Goal: Transaction & Acquisition: Subscribe to service/newsletter

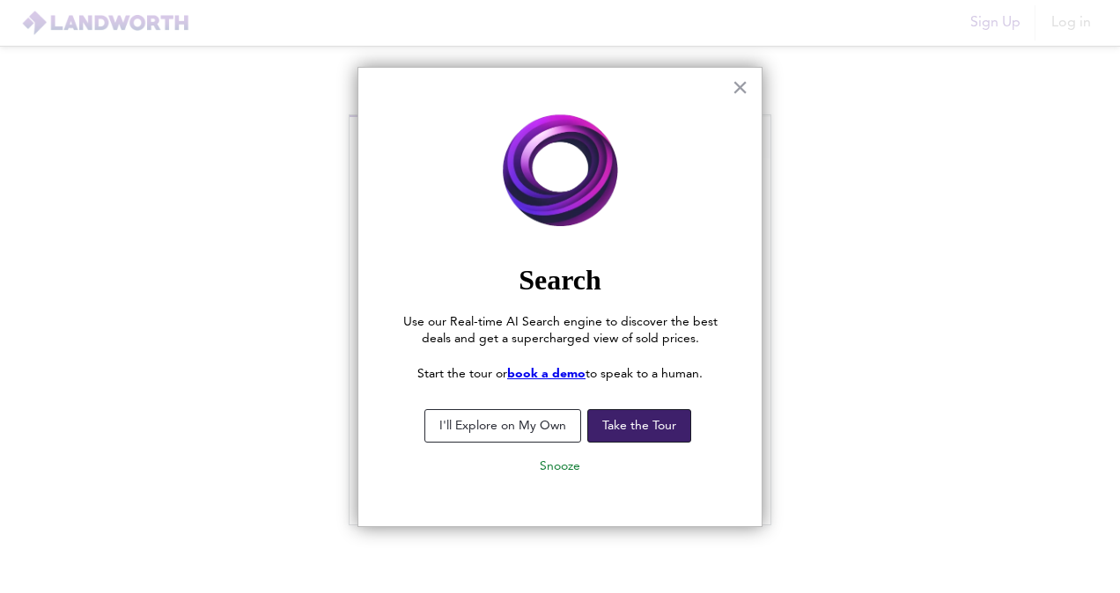
type input "[EMAIL_ADDRESS][DOMAIN_NAME]"
click at [615, 431] on button "Take the Tour" at bounding box center [639, 425] width 104 height 33
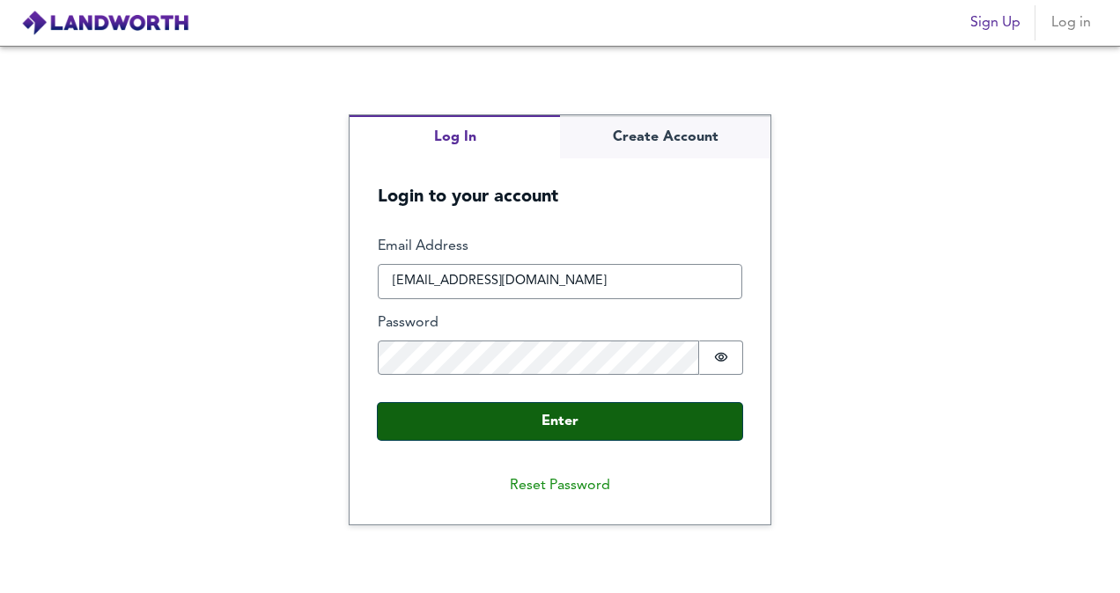
click at [572, 423] on button "Enter" at bounding box center [560, 421] width 364 height 37
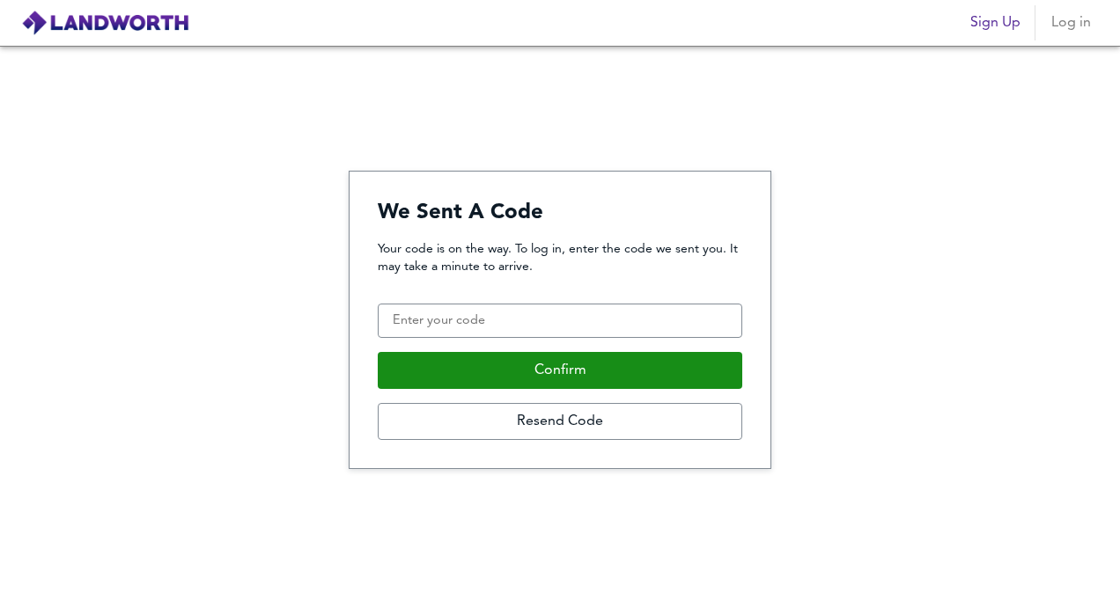
click at [540, 303] on div "Your code is on the way. To log in, enter the code we sent you. It may take a m…" at bounding box center [560, 340] width 364 height 201
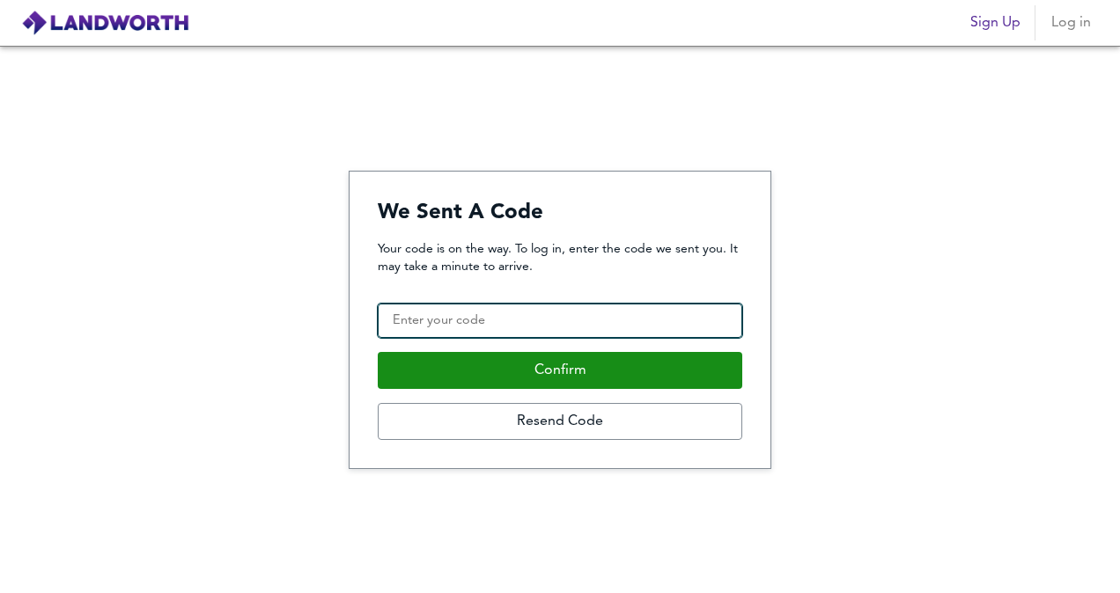
click at [525, 322] on input "Confirmation Code" at bounding box center [560, 321] width 364 height 35
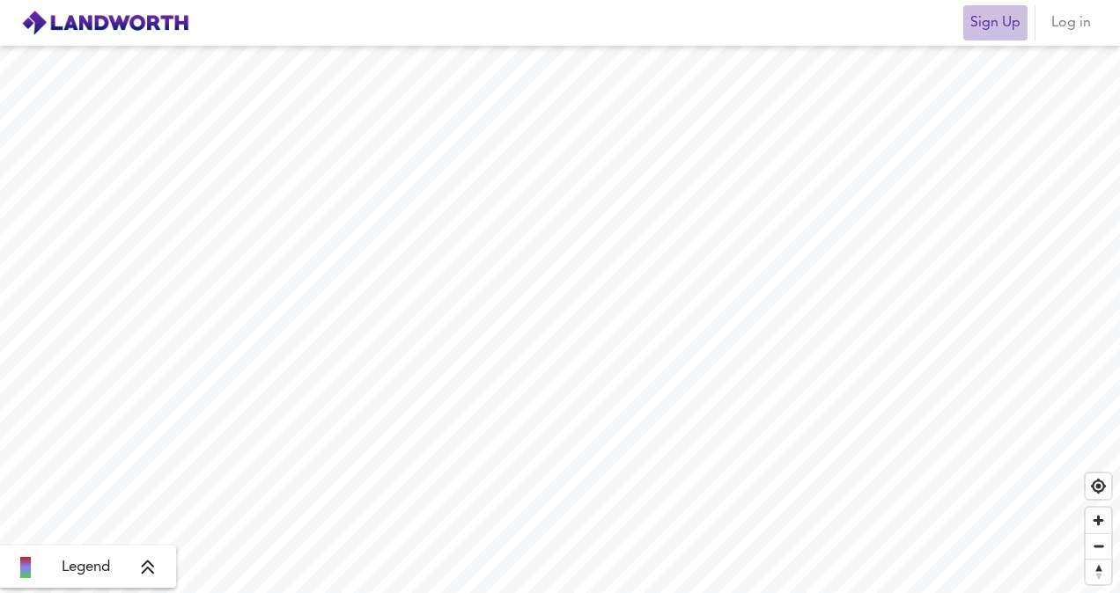
click at [1009, 19] on span "Sign Up" at bounding box center [995, 23] width 50 height 25
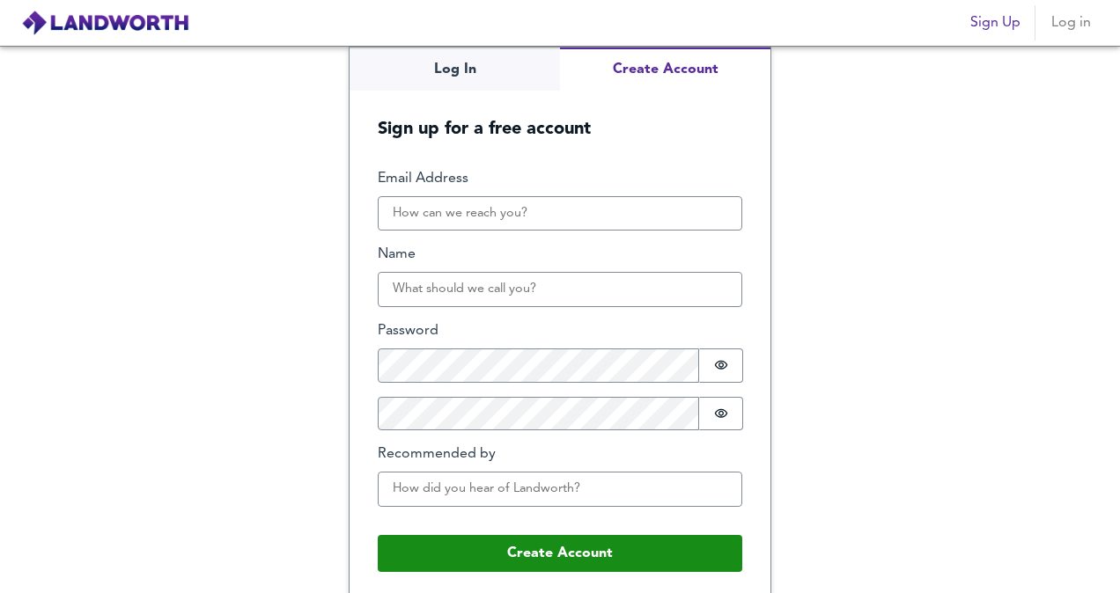
click at [1062, 13] on span "Log in" at bounding box center [1070, 23] width 42 height 25
click at [1061, 33] on span "Log in" at bounding box center [1070, 23] width 42 height 25
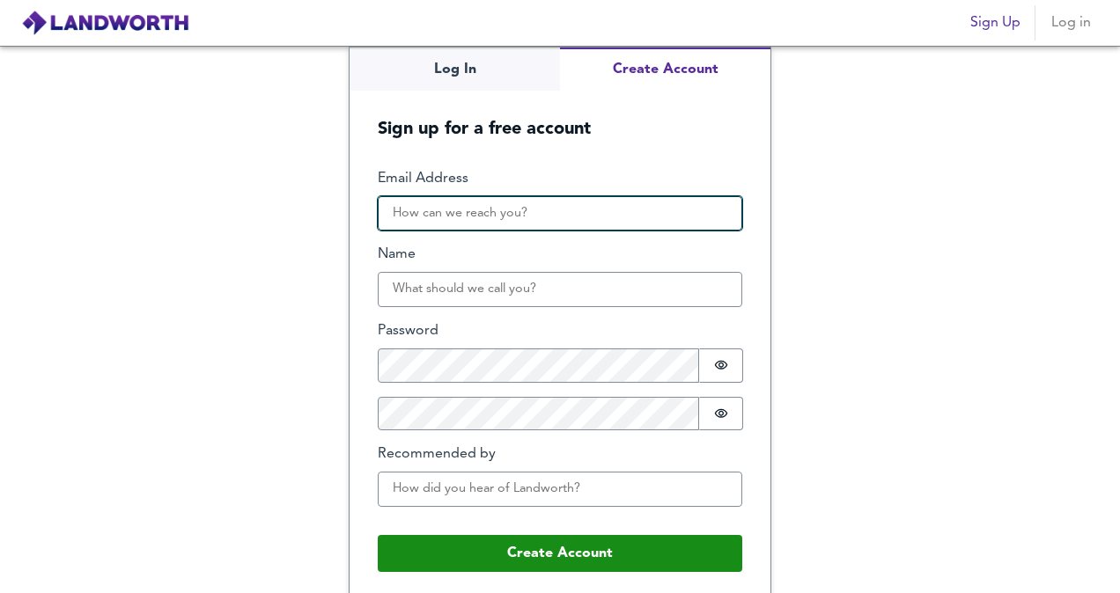
click at [569, 212] on input "Email Address" at bounding box center [560, 213] width 364 height 35
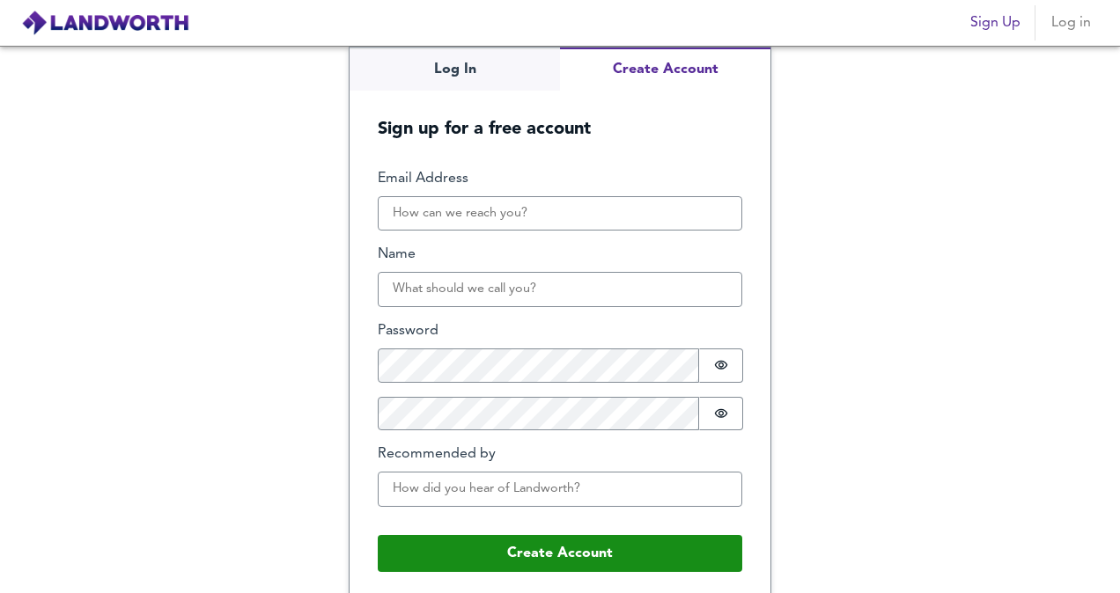
click at [853, 198] on div "Log In Create Account Sign up for a free account Email Address Name Password Pa…" at bounding box center [560, 320] width 1120 height 548
click at [445, 66] on div "Log In Create Account Sign up for a free account Email Address Name Password Pa…" at bounding box center [560, 320] width 1120 height 548
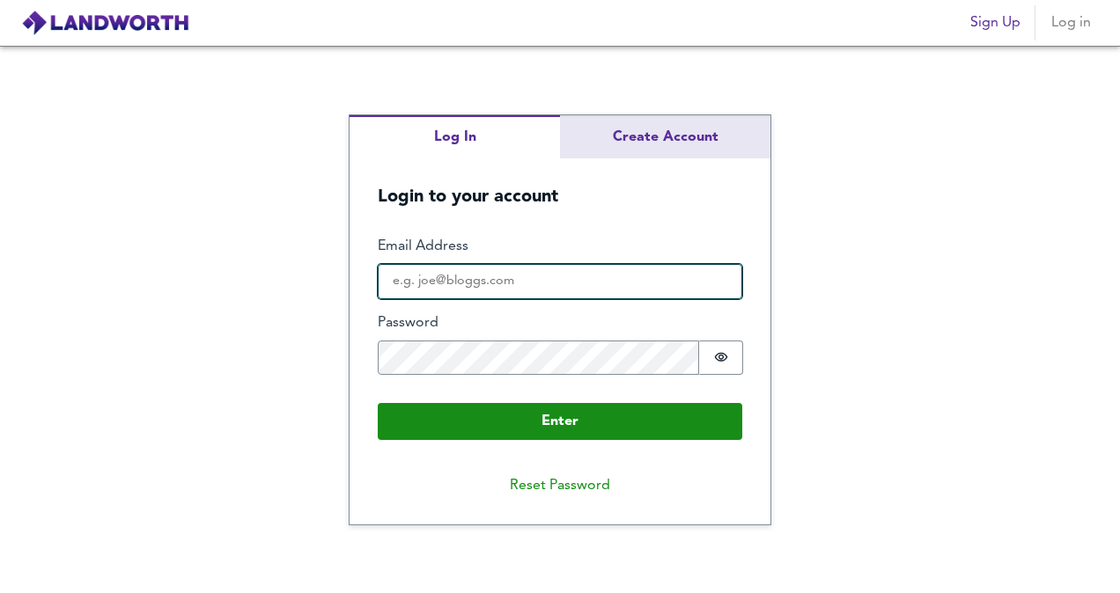
type input "hanish+@phoenix-lr.com"
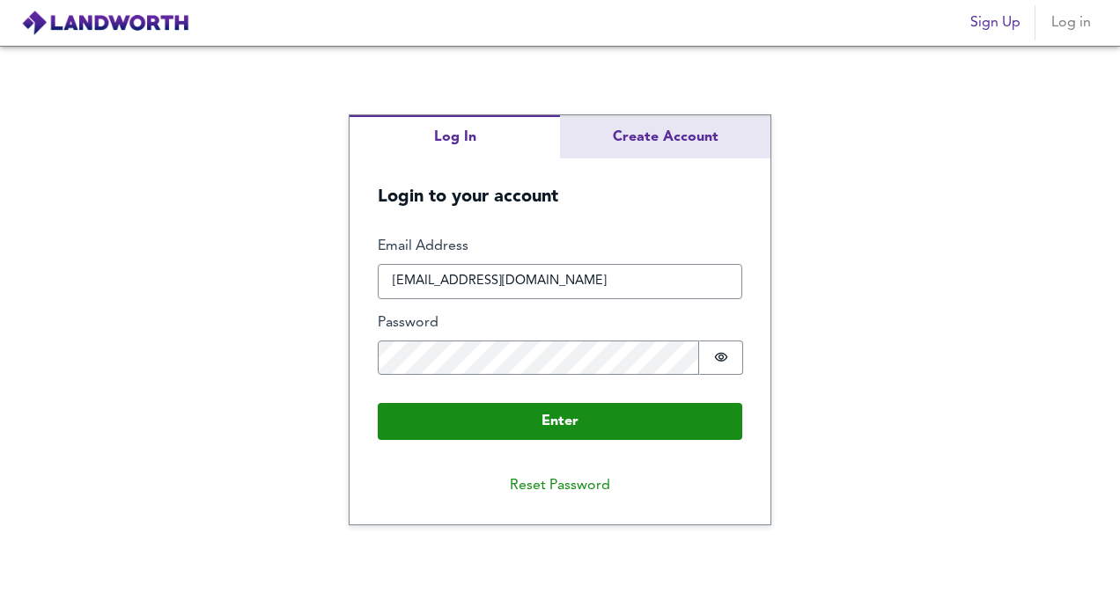
click at [685, 131] on div "Log In Create Account Login to your account Enter Email Address hanish+@phoenix…" at bounding box center [559, 319] width 421 height 408
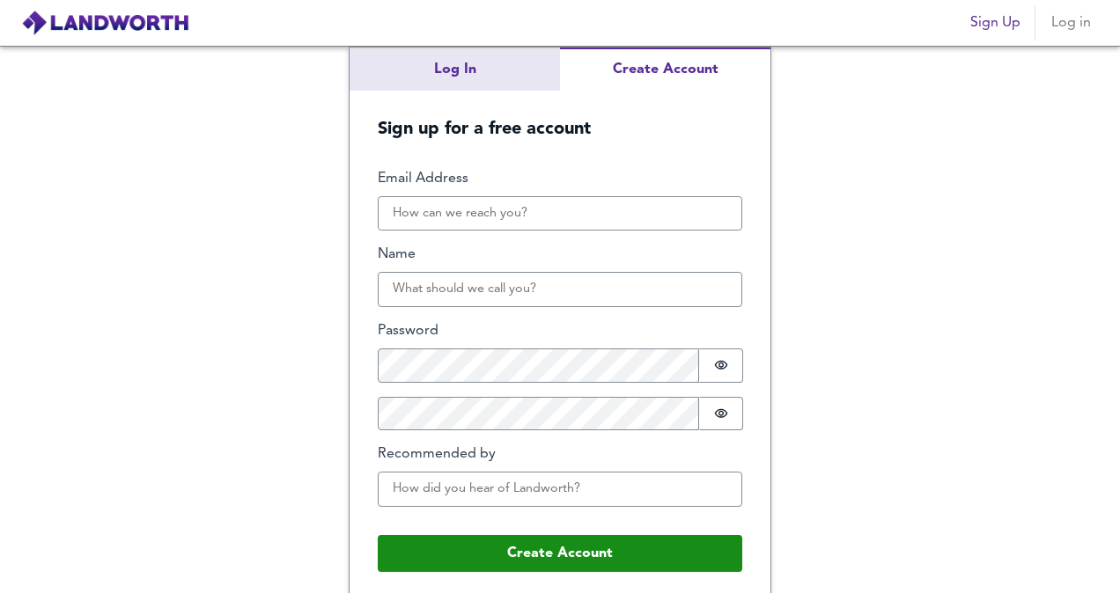
click at [404, 70] on div "Log In Create Account Sign up for a free account Email Address Name Password Pa…" at bounding box center [560, 320] width 1120 height 548
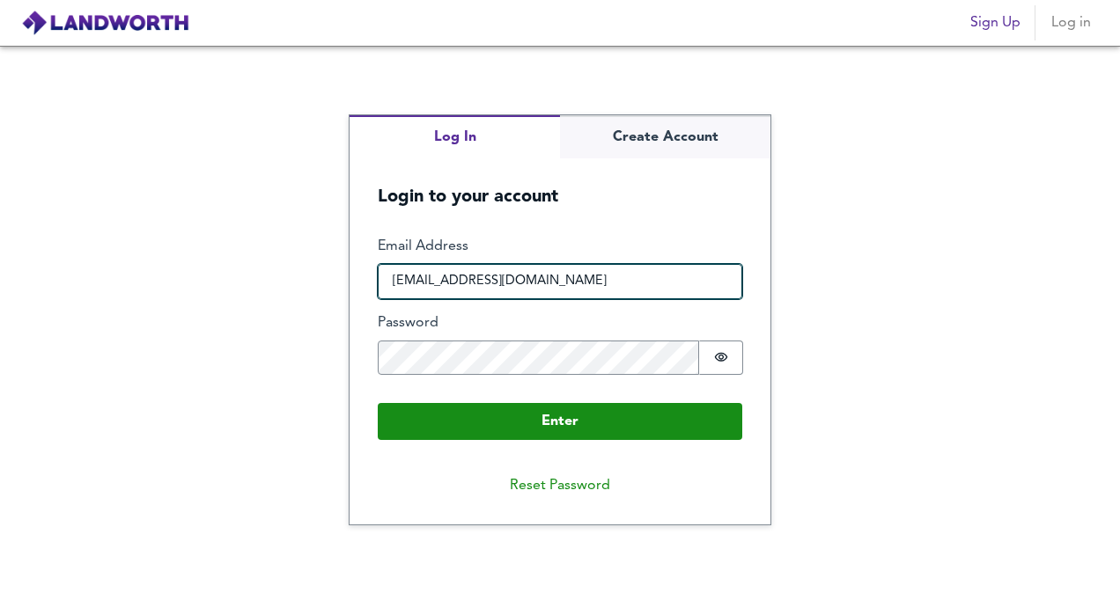
click at [488, 293] on input "hanish+@phoenix-lr.com" at bounding box center [560, 281] width 364 height 35
type input "hanish@phoenix-lr.com"
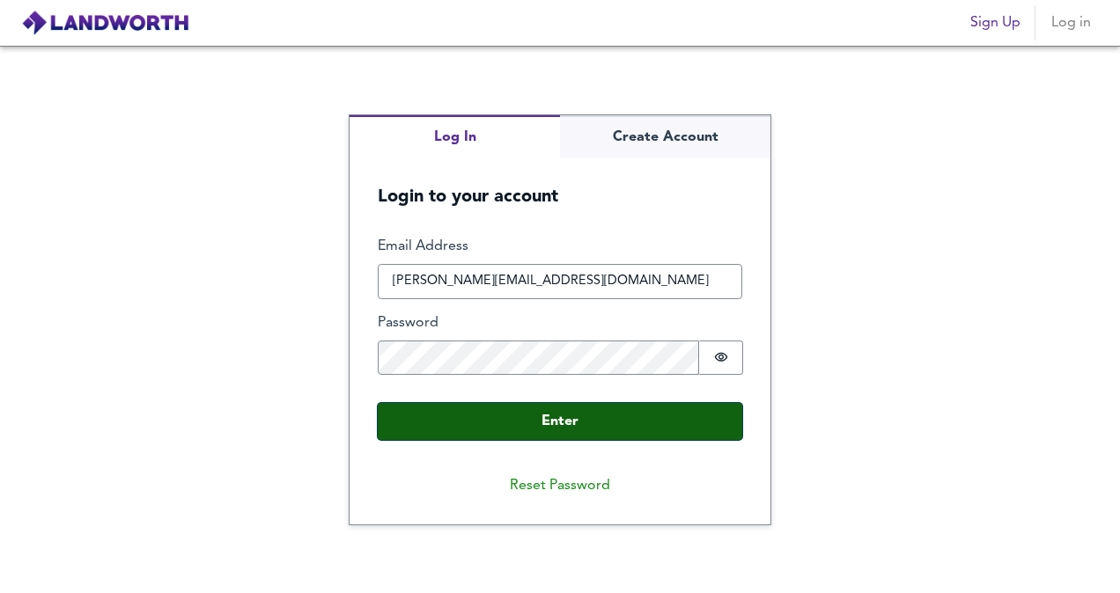
click at [505, 415] on button "Enter" at bounding box center [560, 421] width 364 height 37
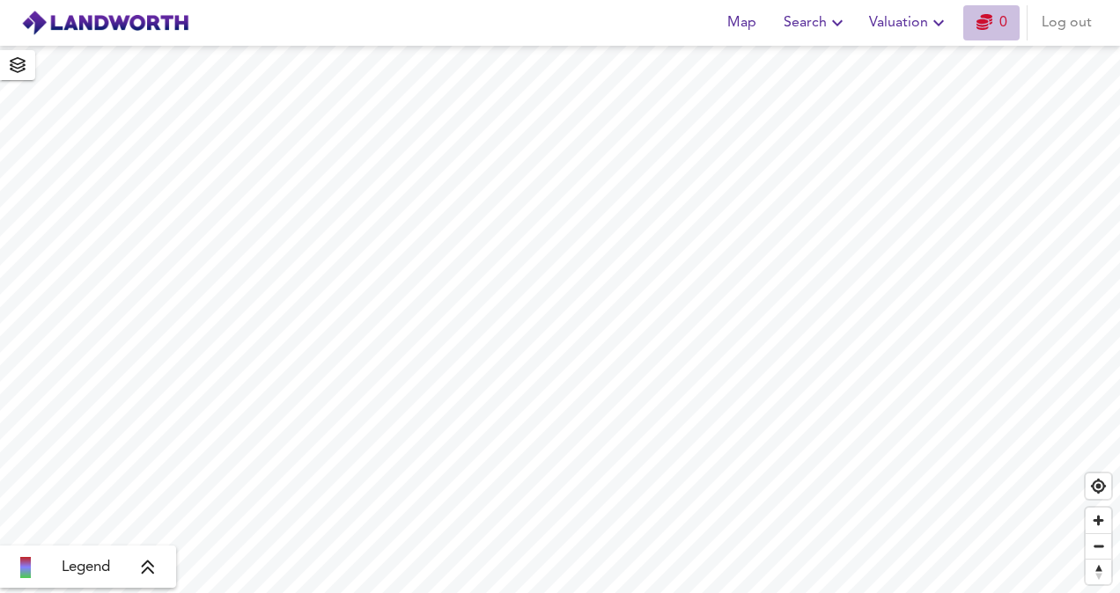
click at [996, 23] on link "0" at bounding box center [991, 23] width 31 height 25
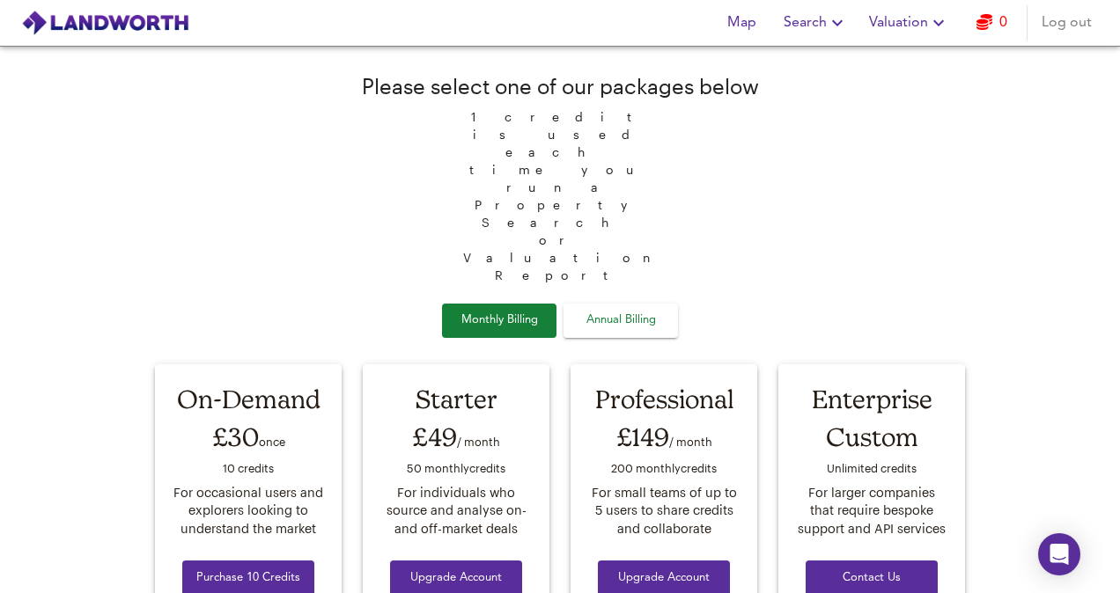
click at [611, 311] on span "Annual Billing" at bounding box center [621, 321] width 88 height 20
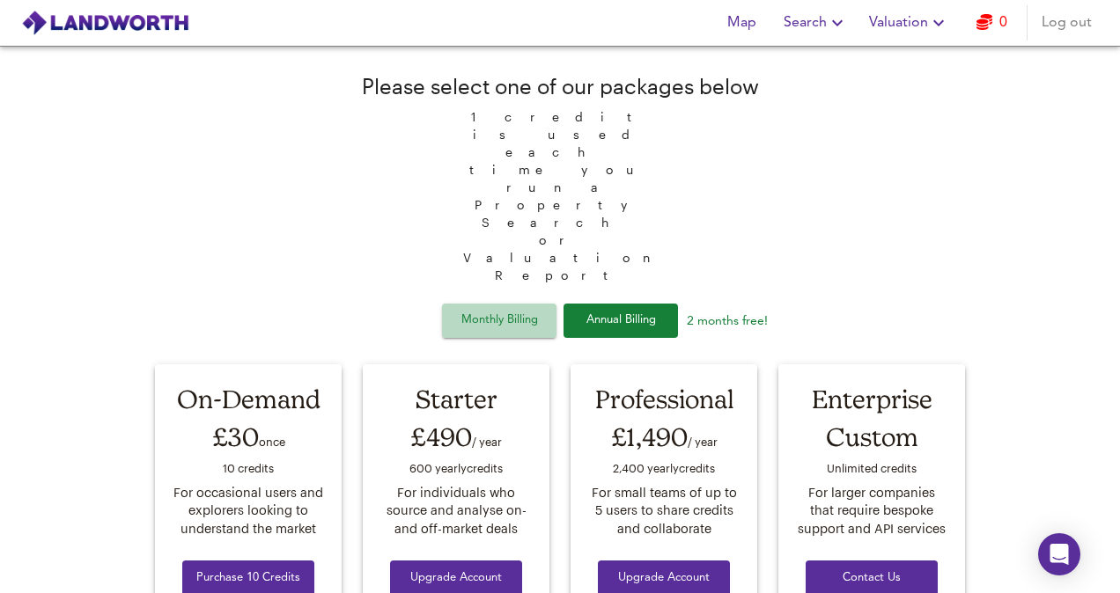
click at [518, 311] on span "Monthly Billing" at bounding box center [499, 321] width 88 height 20
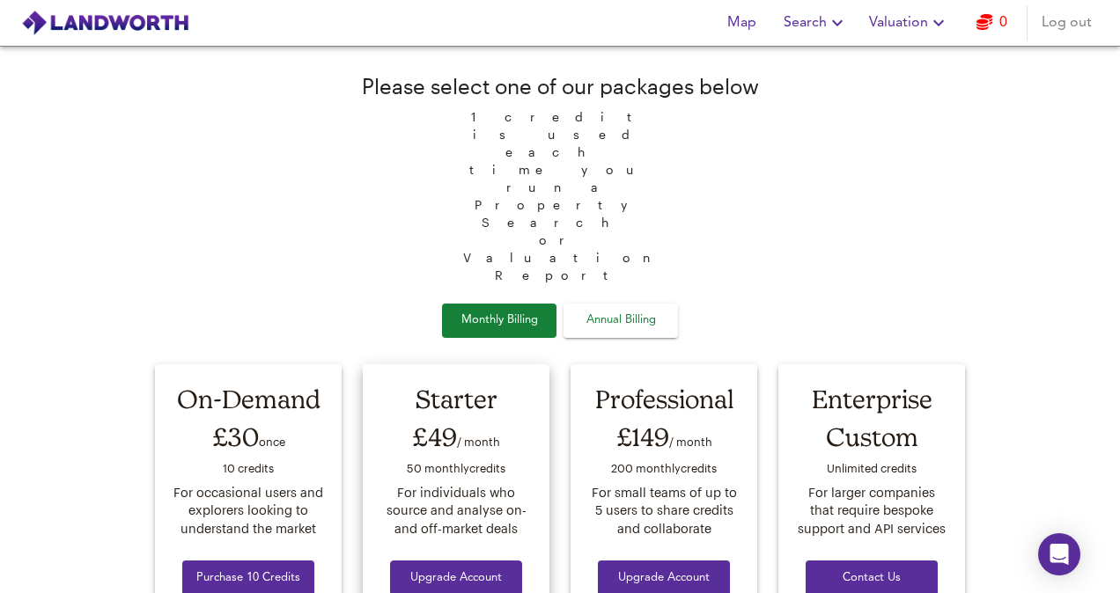
click at [429, 569] on span "Upgrade Account" at bounding box center [456, 579] width 104 height 20
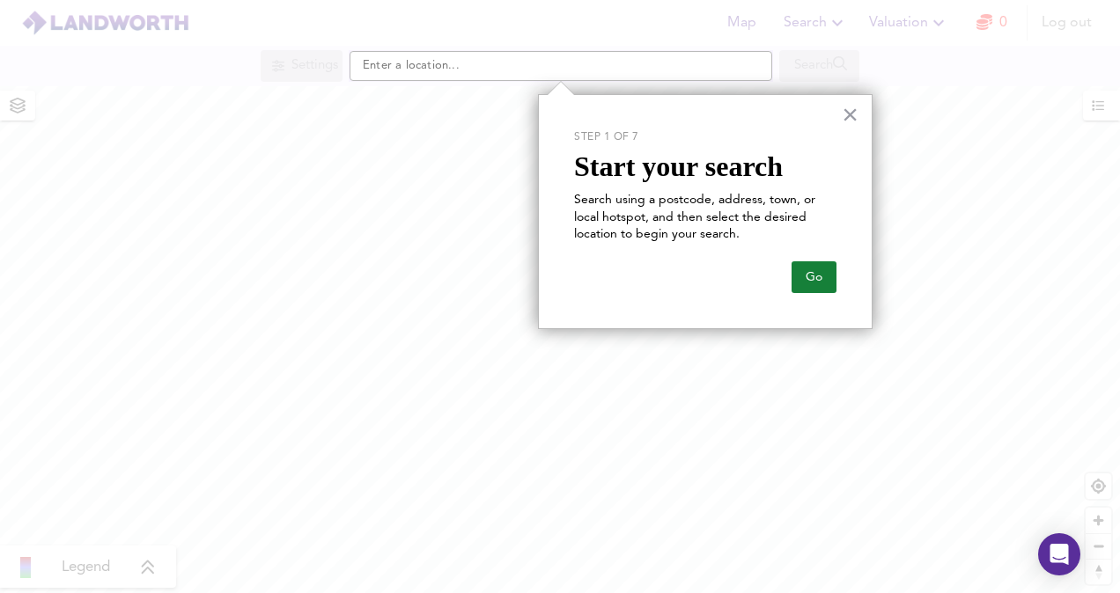
click at [989, 30] on div at bounding box center [946, 296] width 347 height 593
click at [811, 273] on button "Go" at bounding box center [813, 277] width 45 height 32
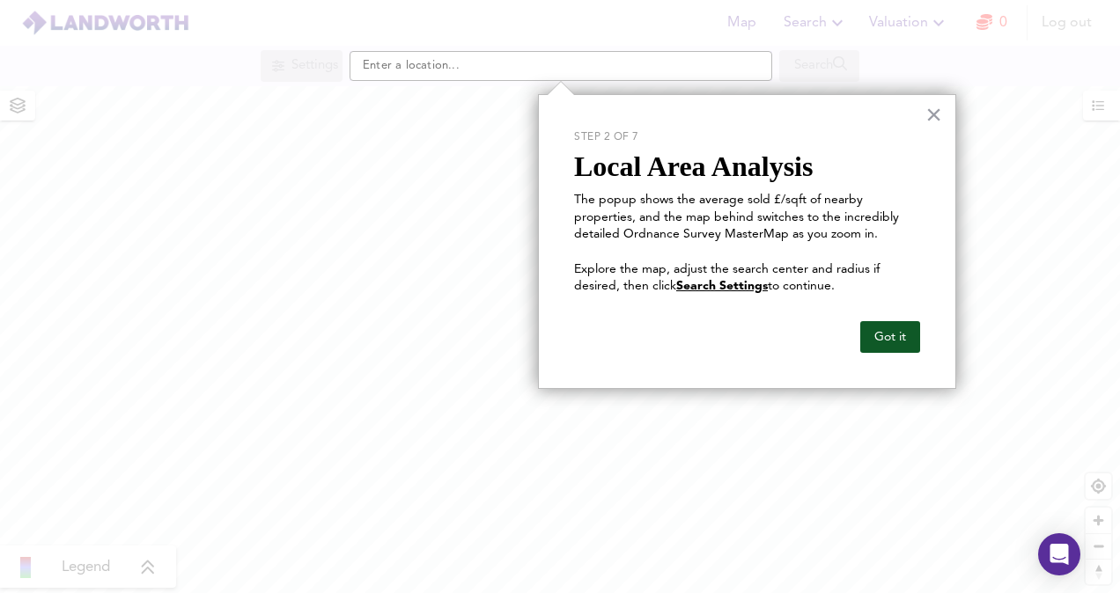
click at [896, 328] on button "Got it" at bounding box center [890, 337] width 60 height 32
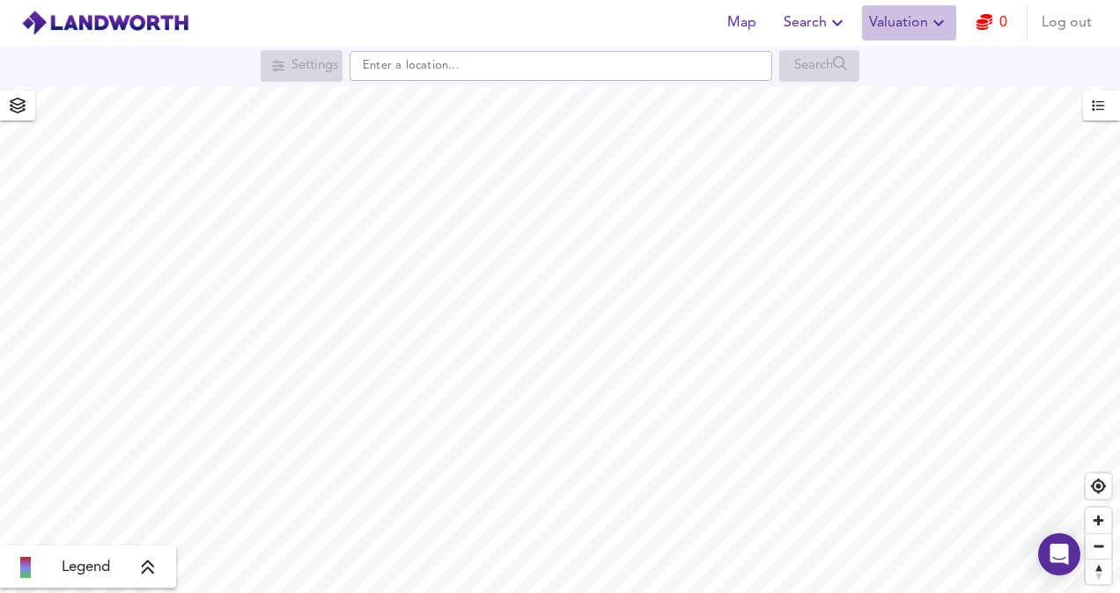
click at [931, 27] on icon "button" at bounding box center [938, 22] width 21 height 21
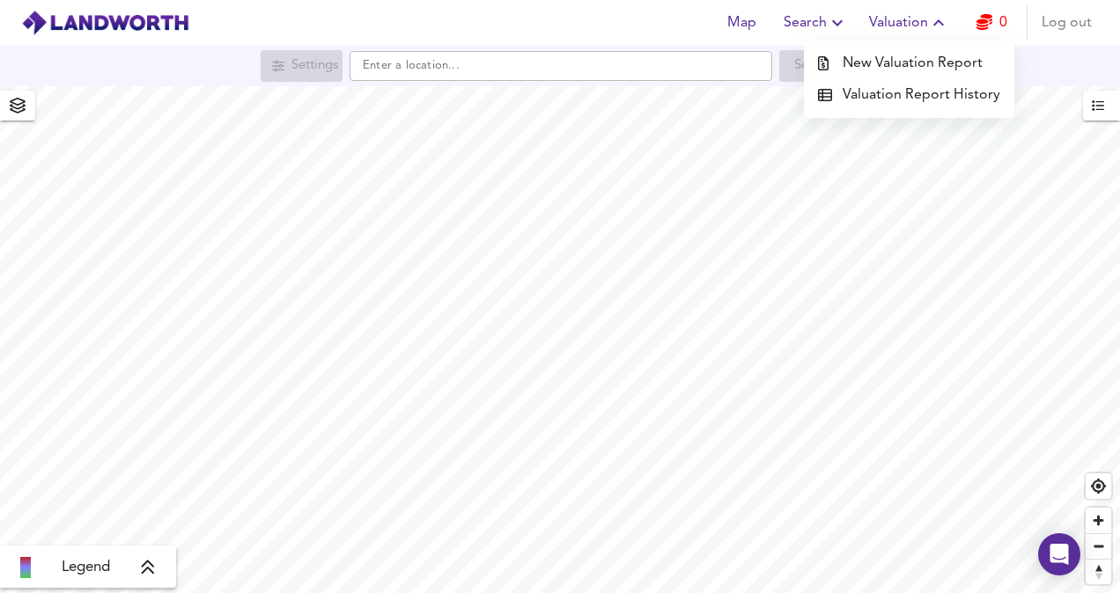
click at [848, 32] on icon "button" at bounding box center [837, 22] width 21 height 21
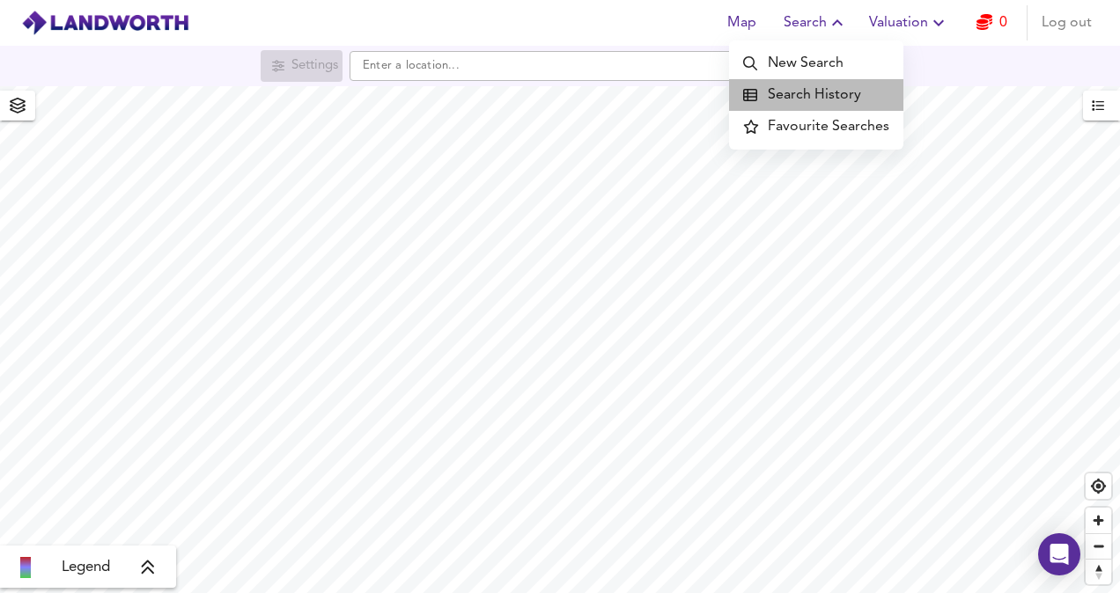
click at [820, 104] on li "Search History" at bounding box center [816, 95] width 174 height 32
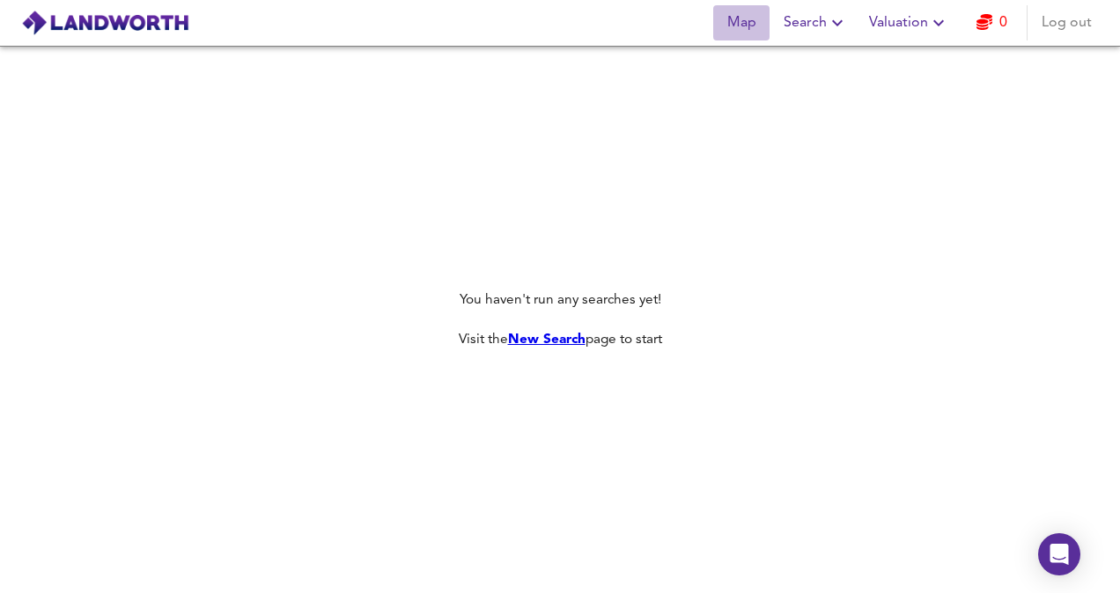
click at [746, 5] on button "Map" at bounding box center [741, 22] width 56 height 35
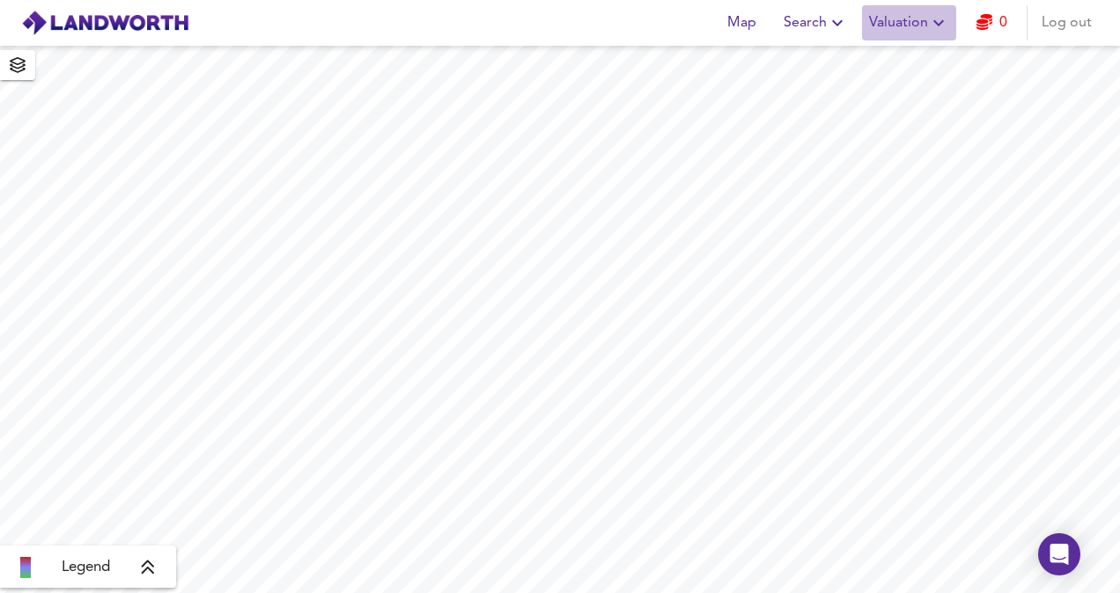
click at [912, 9] on button "Valuation" at bounding box center [909, 22] width 94 height 35
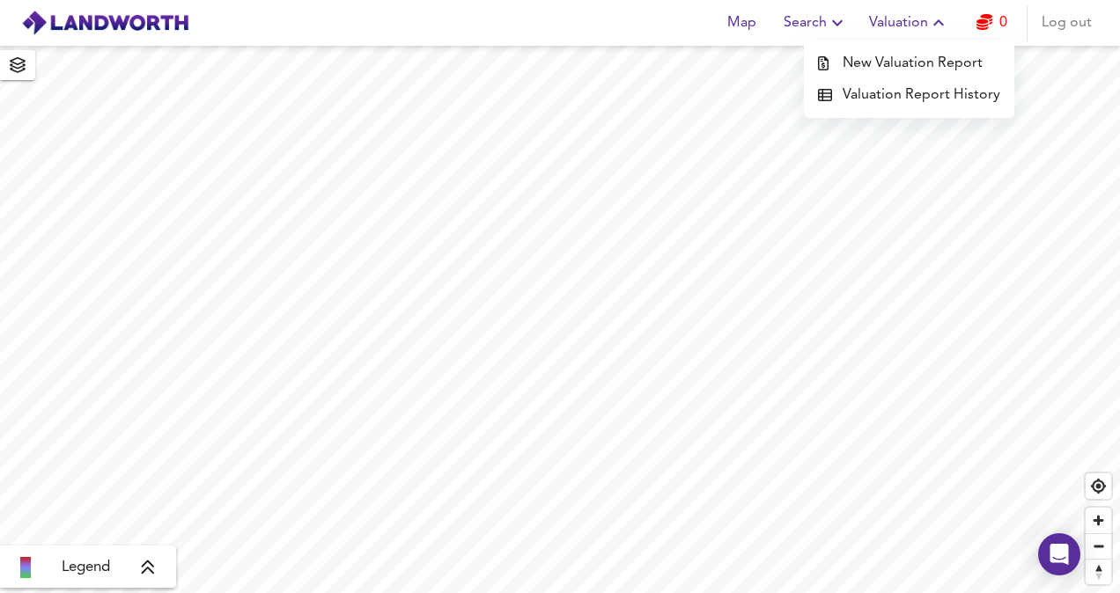
click at [914, 65] on li "New Valuation Report" at bounding box center [909, 64] width 210 height 32
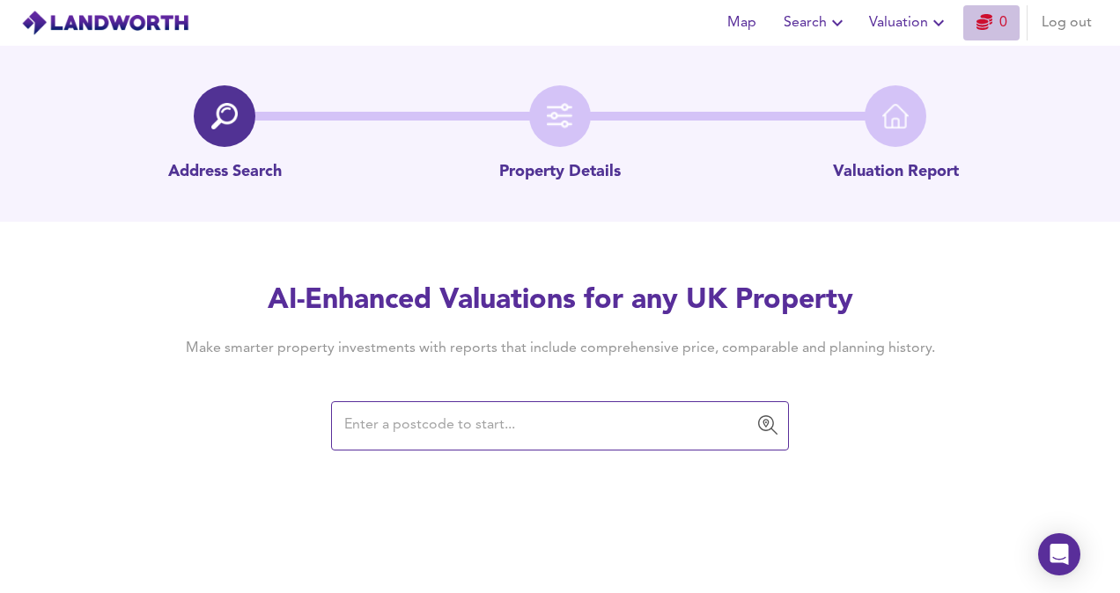
click at [981, 30] on icon "button" at bounding box center [984, 22] width 16 height 16
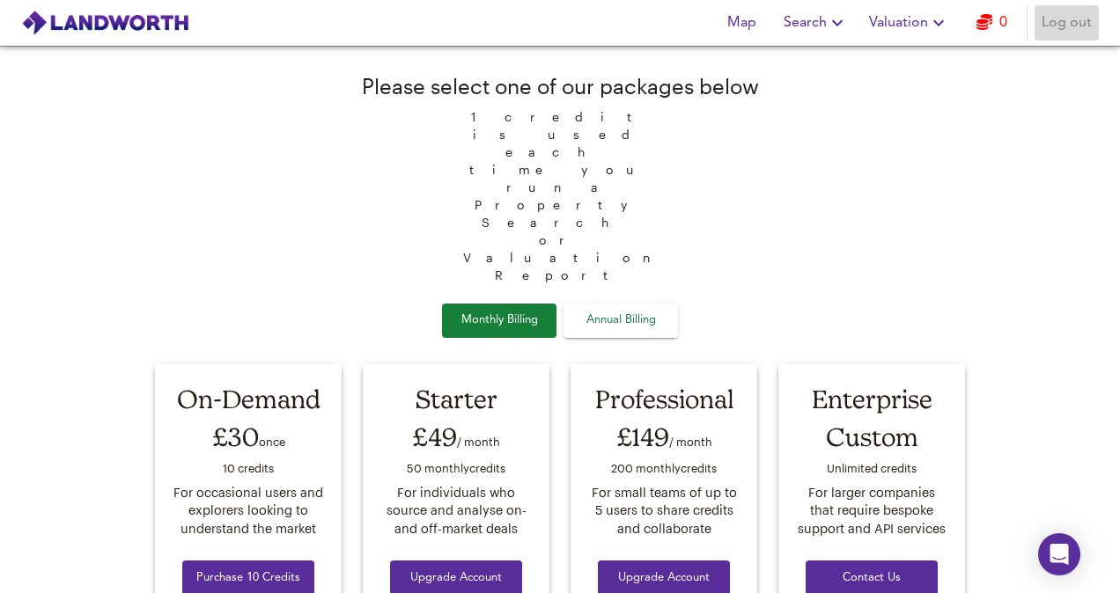
click at [1045, 23] on span "Log out" at bounding box center [1066, 23] width 50 height 25
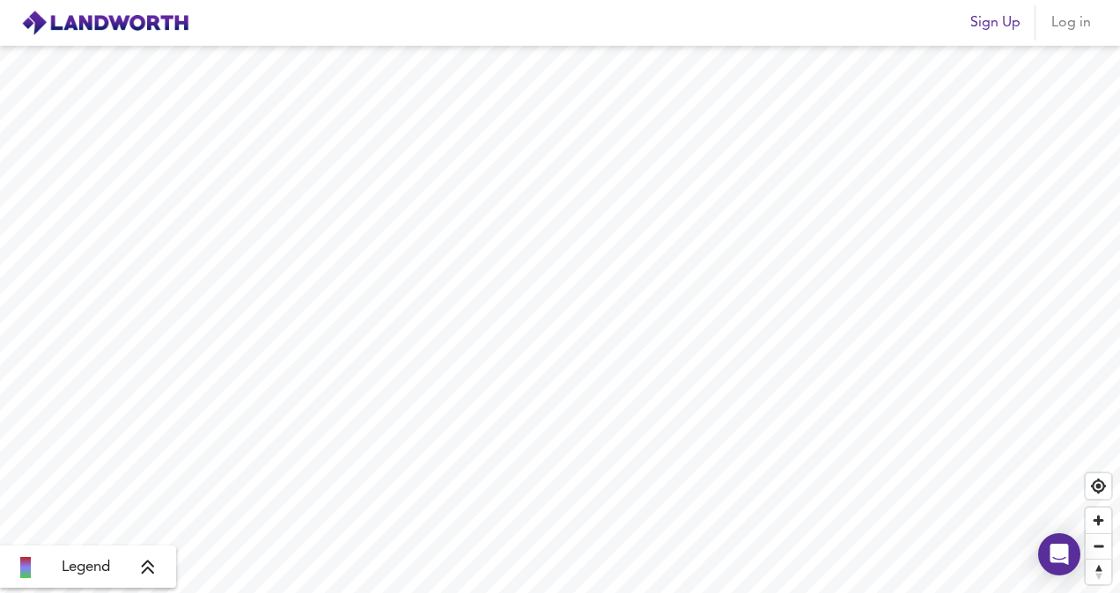
click at [993, 28] on span "Sign Up" at bounding box center [995, 23] width 50 height 25
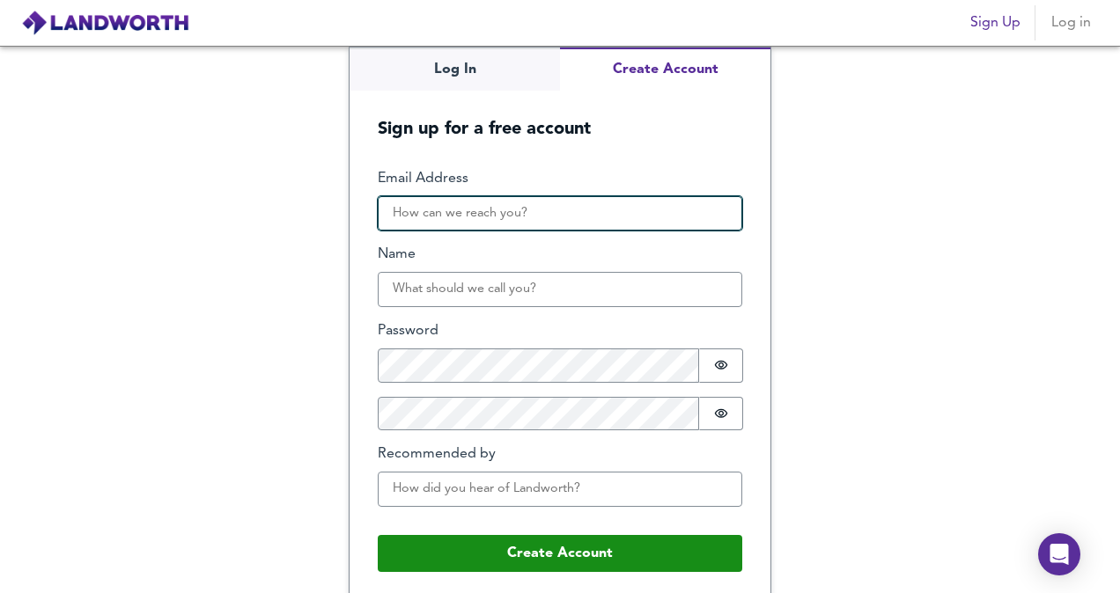
click at [486, 202] on input "Email Address" at bounding box center [560, 213] width 364 height 35
type input "[EMAIL_ADDRESS][DOMAIN_NAME]"
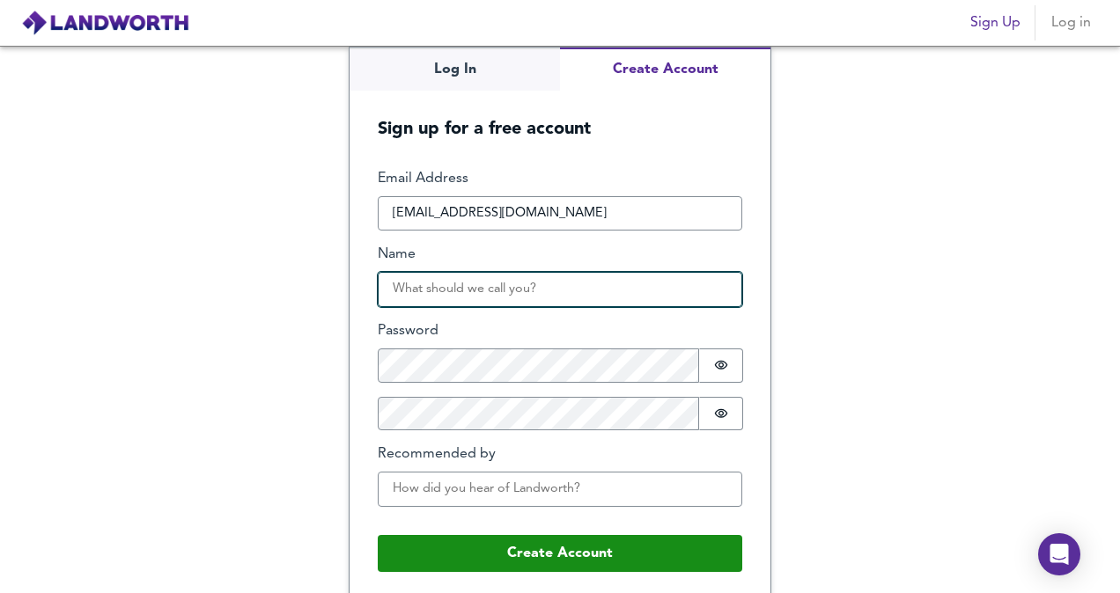
type input "[PERSON_NAME]"
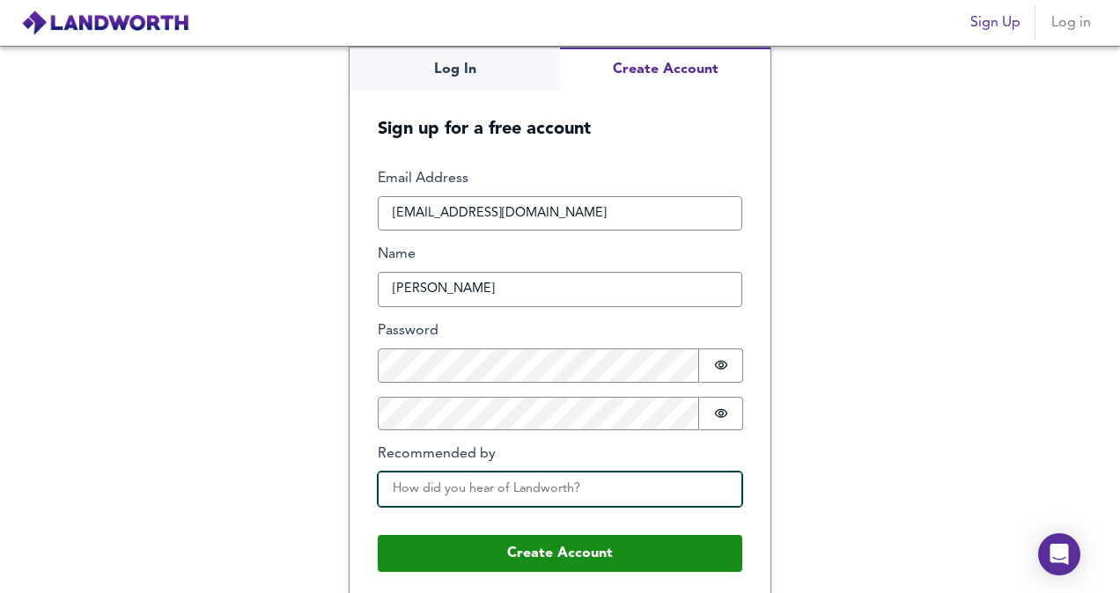
click at [468, 491] on input "Recommended by" at bounding box center [560, 489] width 364 height 35
type input "friend"
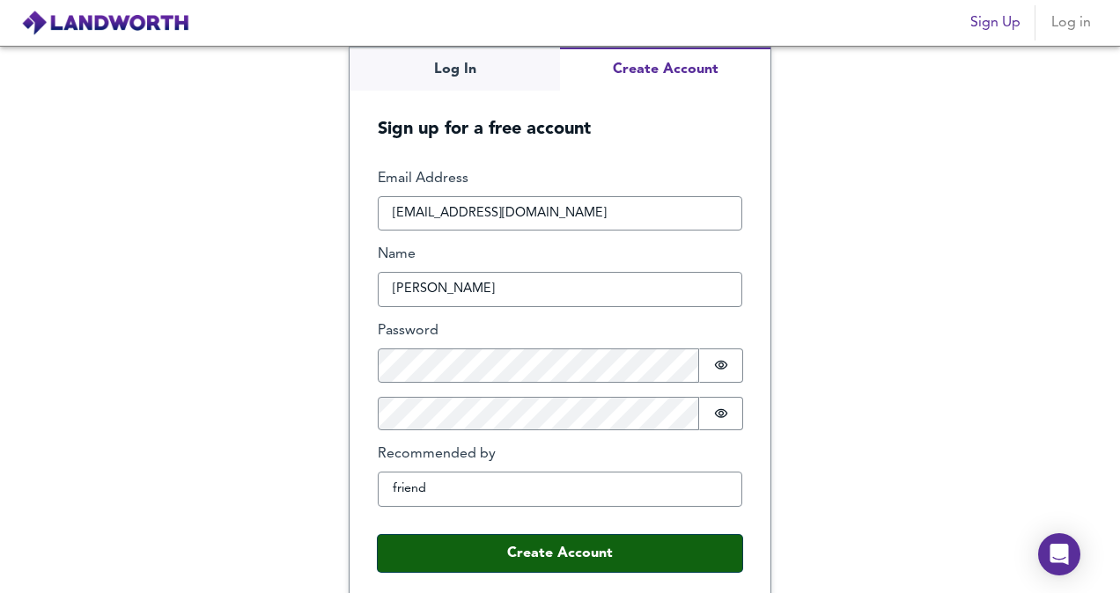
click at [446, 543] on button "Create Account" at bounding box center [560, 553] width 364 height 37
